Goal: Information Seeking & Learning: Learn about a topic

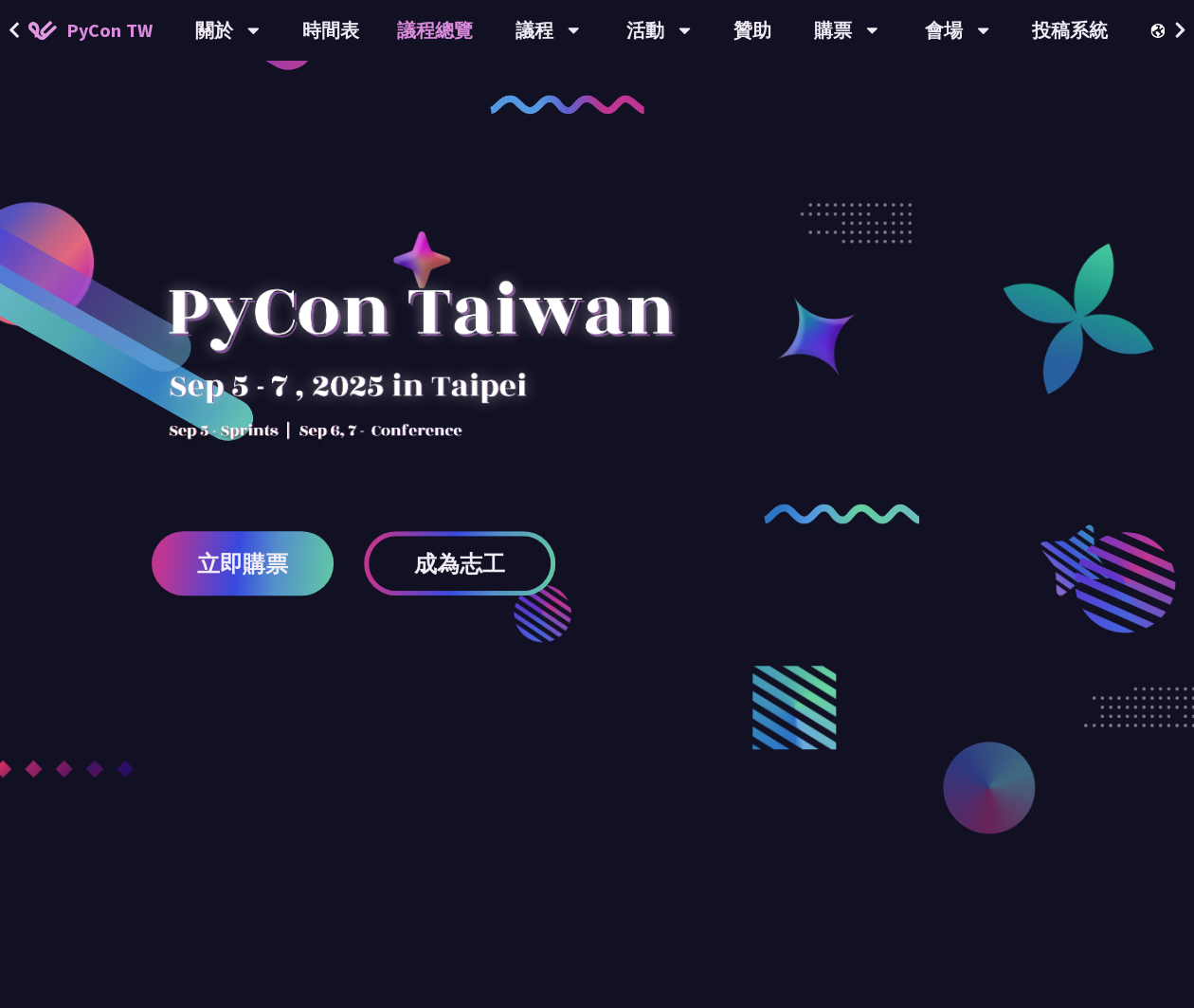
click at [428, 28] on link "議程總覽" at bounding box center [435, 30] width 114 height 61
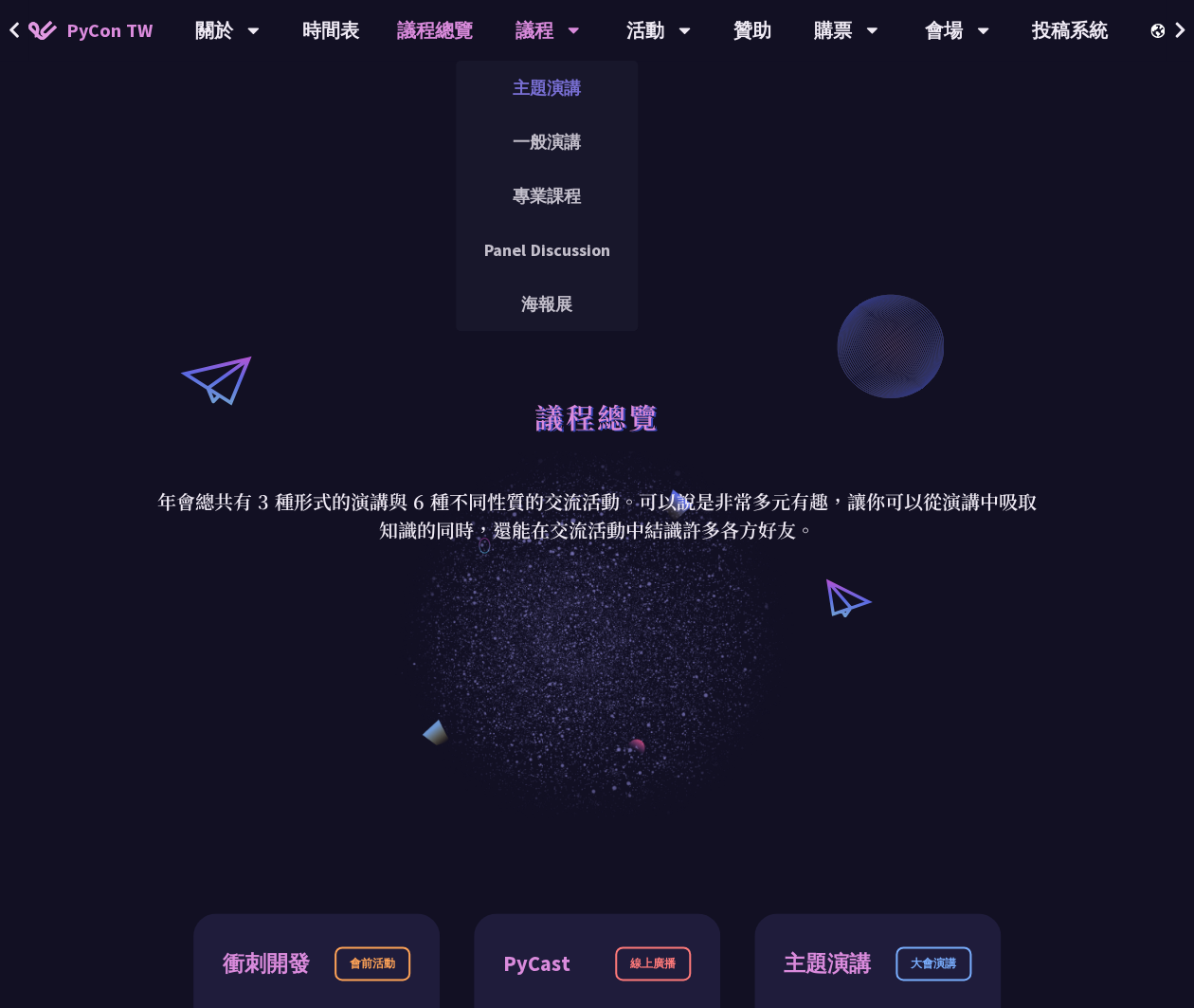
click at [539, 93] on link "主題演講" at bounding box center [546, 87] width 182 height 45
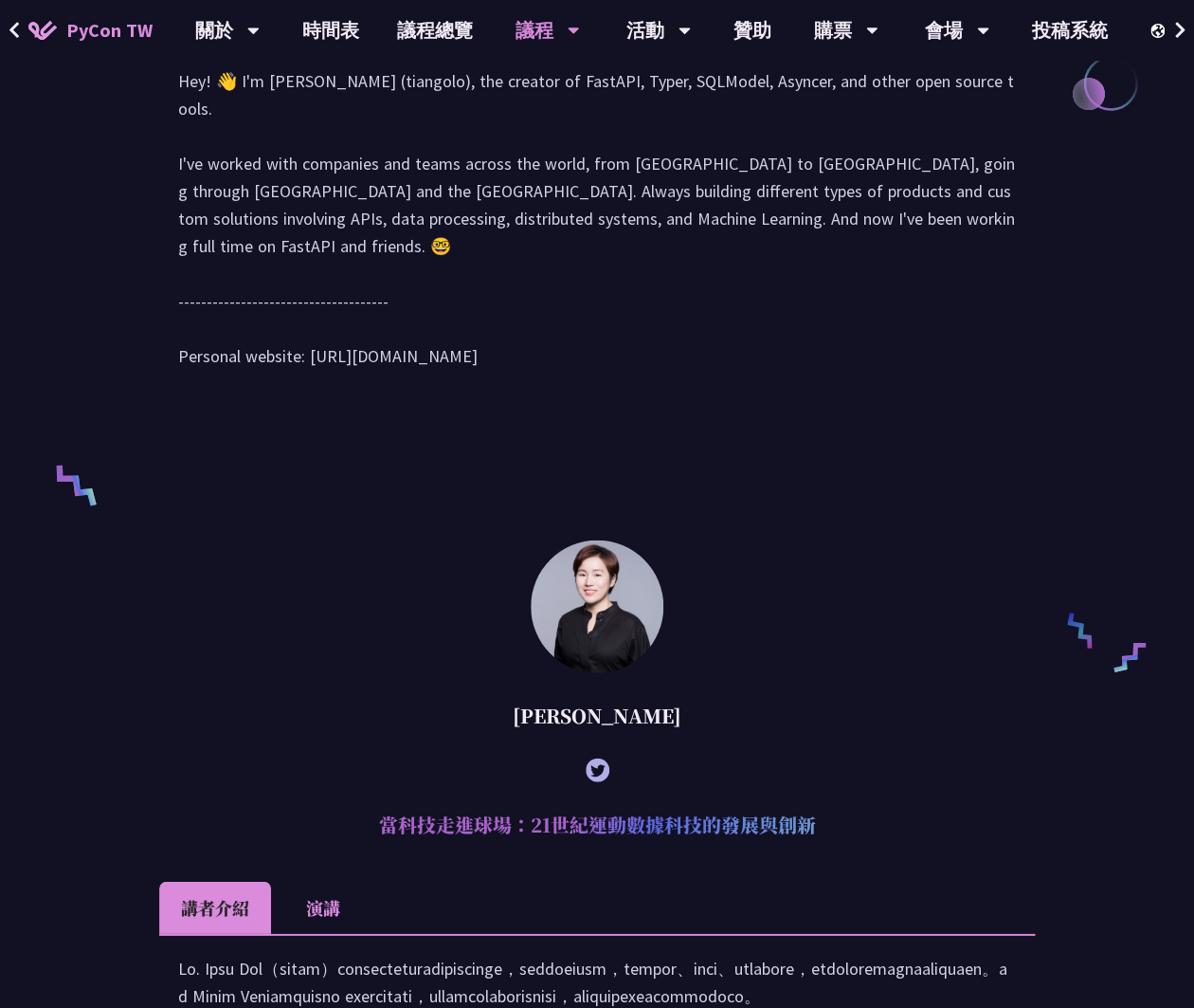
scroll to position [969, 0]
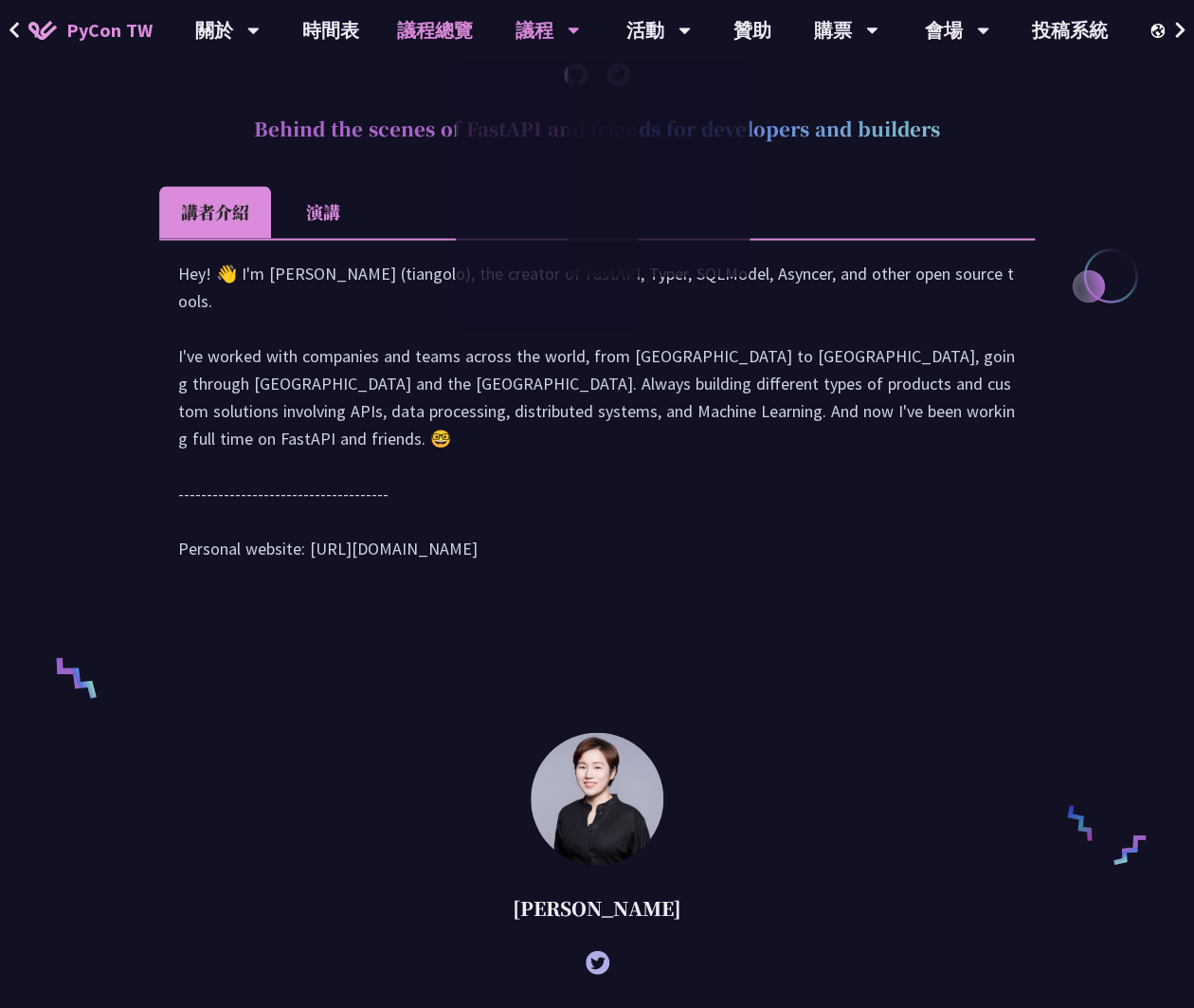
click at [440, 32] on link "議程總覽" at bounding box center [435, 30] width 114 height 61
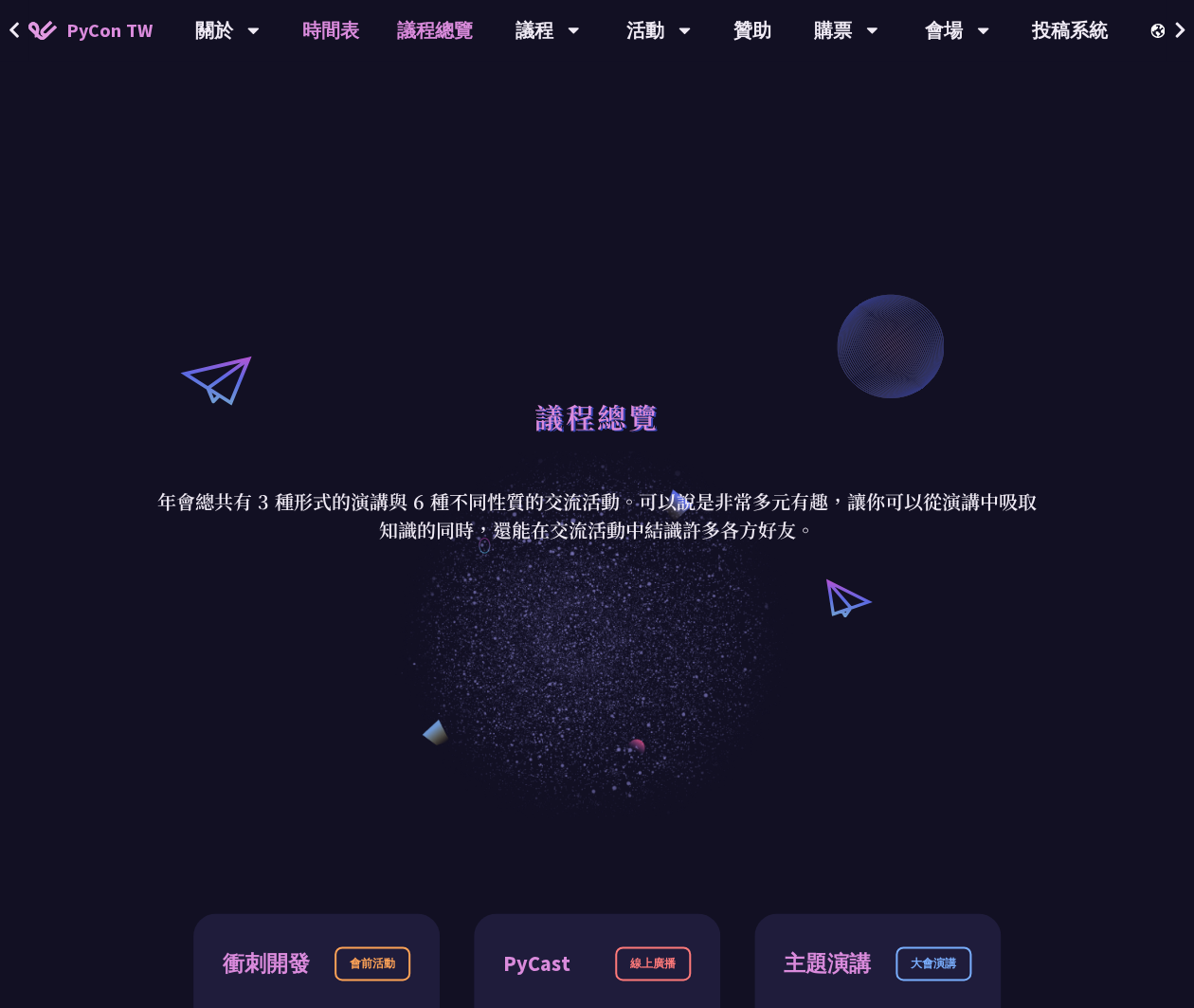
click at [317, 23] on link "時間表" at bounding box center [331, 30] width 95 height 61
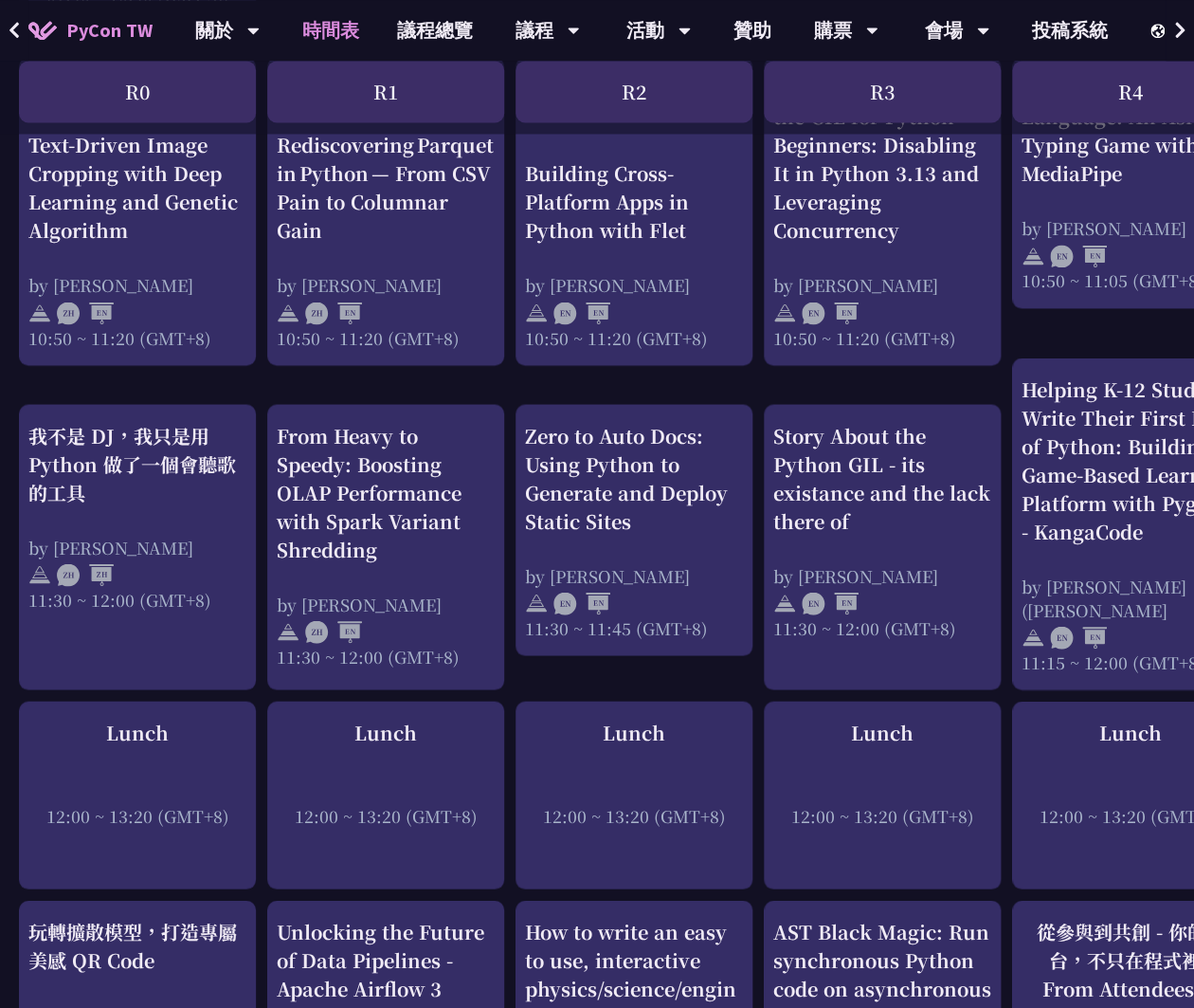
scroll to position [1019, 0]
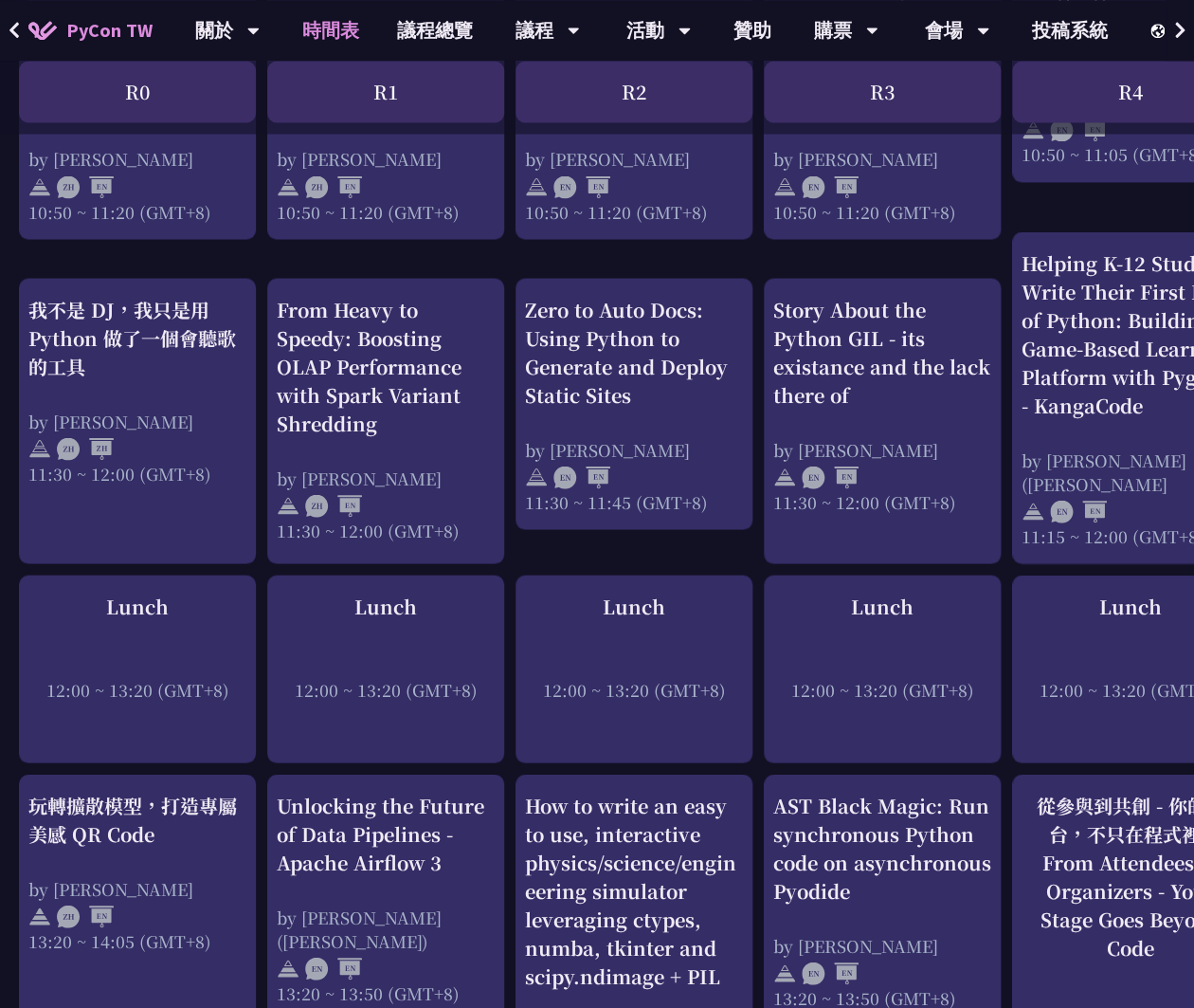
click at [513, 554] on div "Registration 09:00 ~ 09:30 (GMT+8) An Introduction to the GIL for Python Beginn…" at bounding box center [1006, 937] width 2012 height 3141
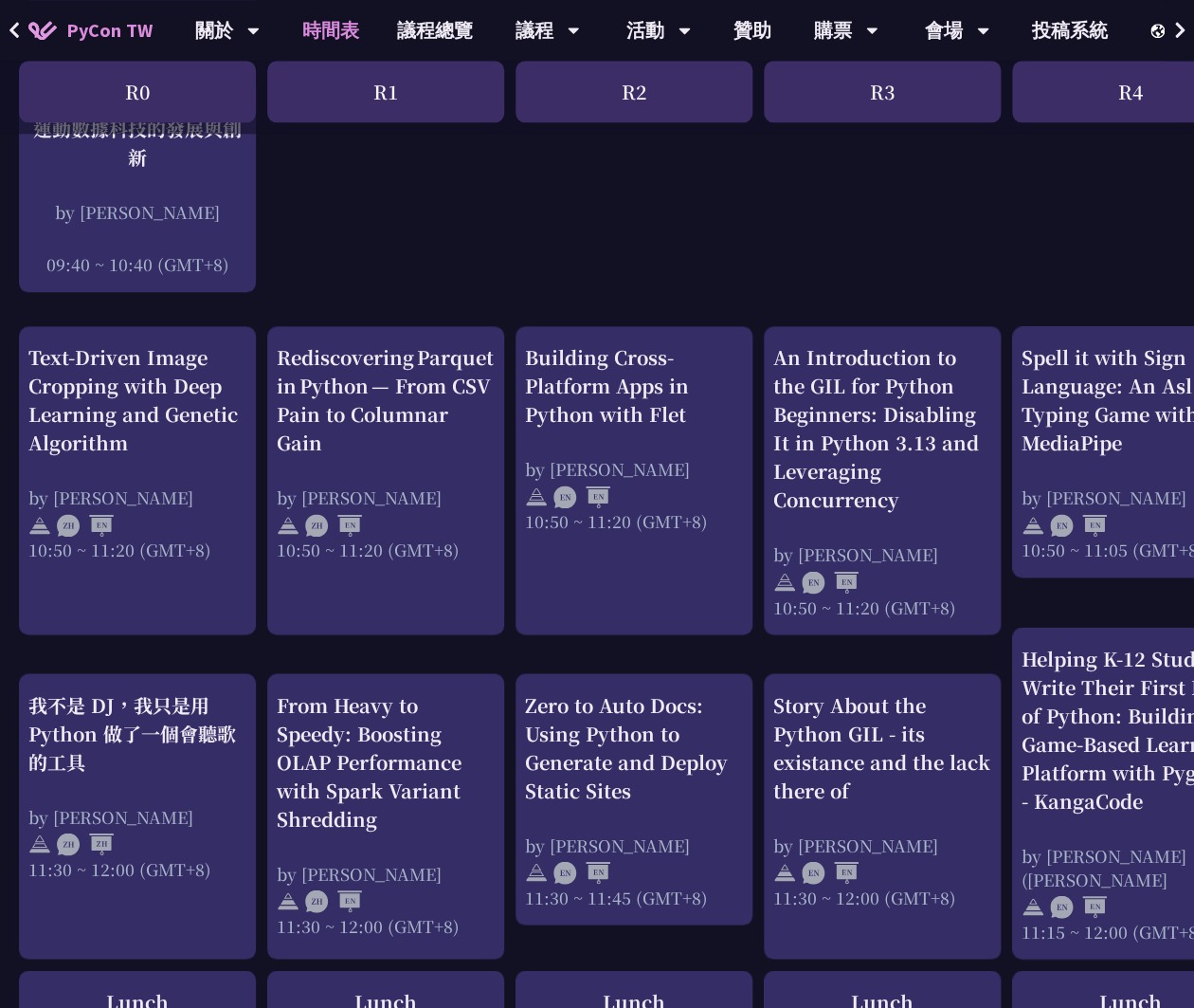
scroll to position [0, 0]
